Goal: Information Seeking & Learning: Learn about a topic

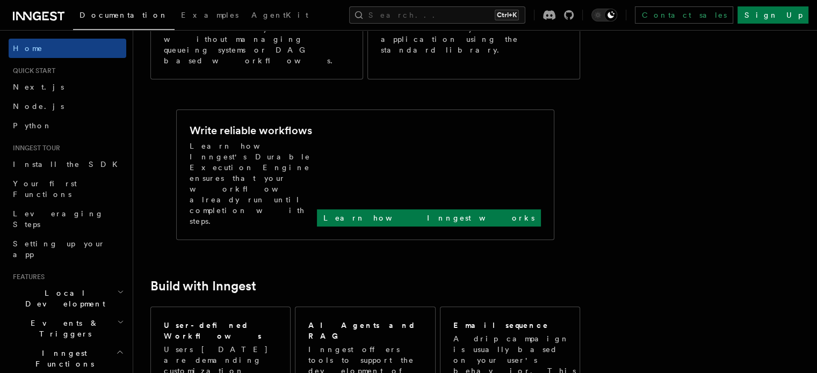
scroll to position [378, 0]
click at [492, 212] on p "Learn how Inngest works" at bounding box center [428, 217] width 211 height 11
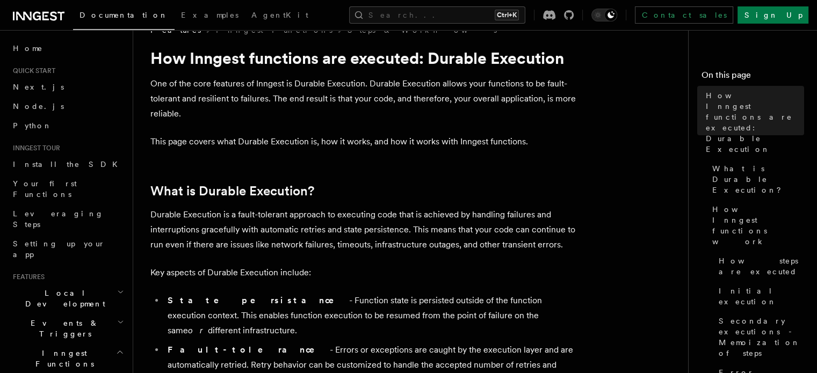
scroll to position [23, 0]
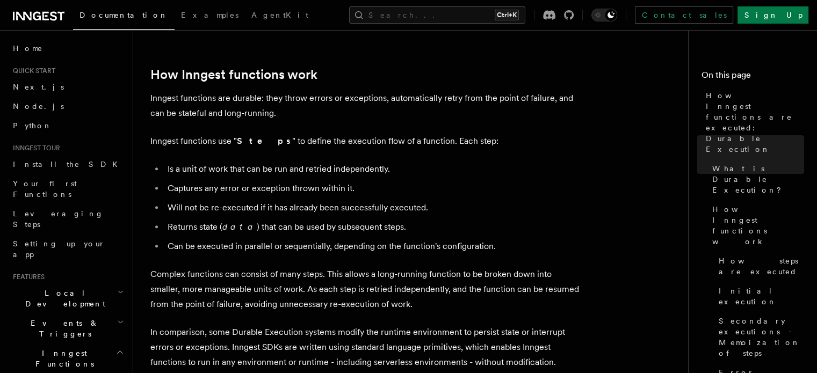
scroll to position [450, 0]
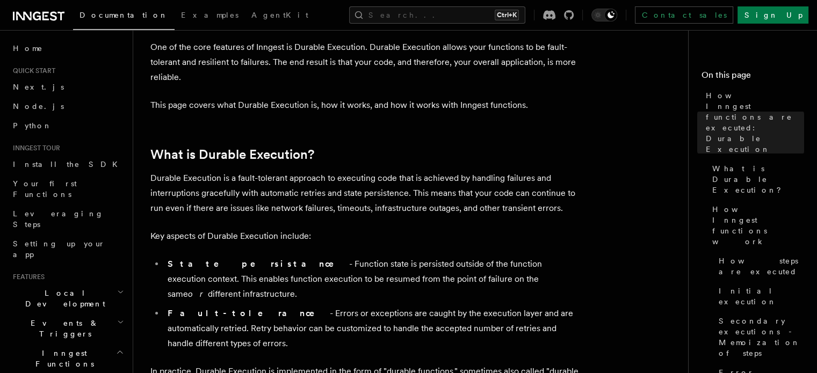
scroll to position [0, 0]
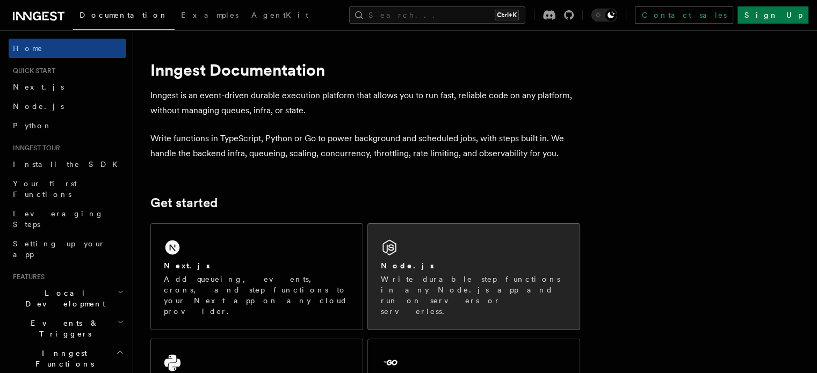
click at [457, 271] on div "Node.js" at bounding box center [474, 265] width 186 height 11
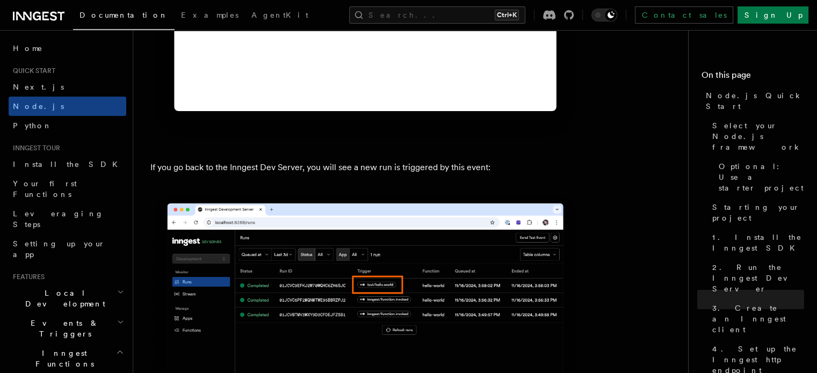
scroll to position [6214, 0]
